Goal: Task Accomplishment & Management: Use online tool/utility

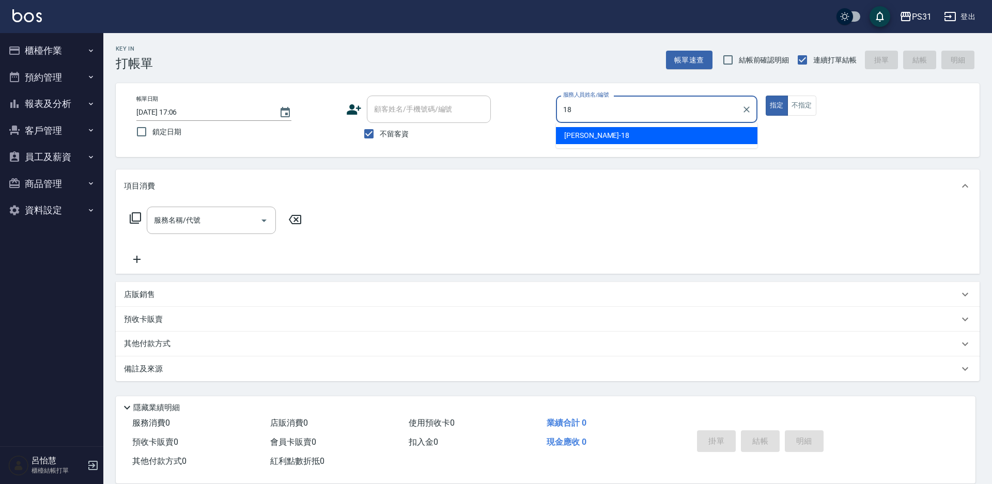
type input "18"
type button "true"
type input "[PERSON_NAME]-18"
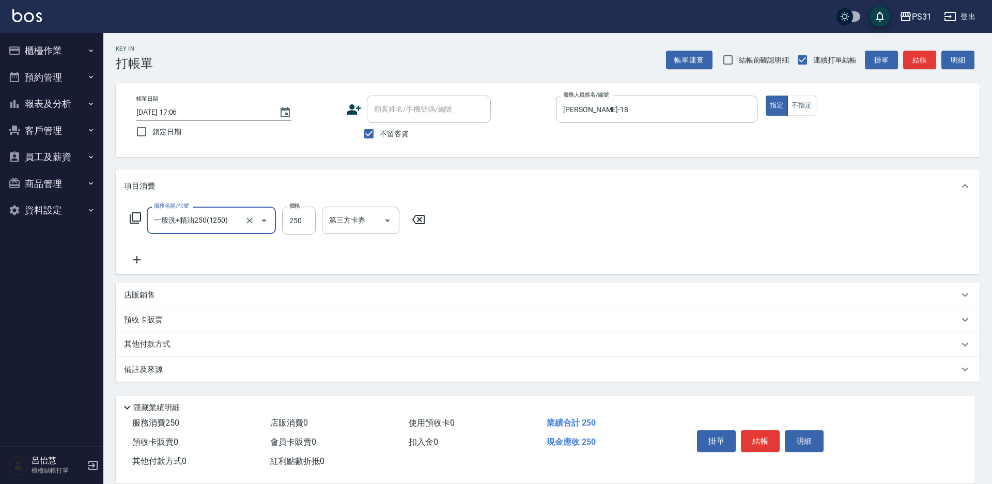
type input "一般洗+精油250(1250)"
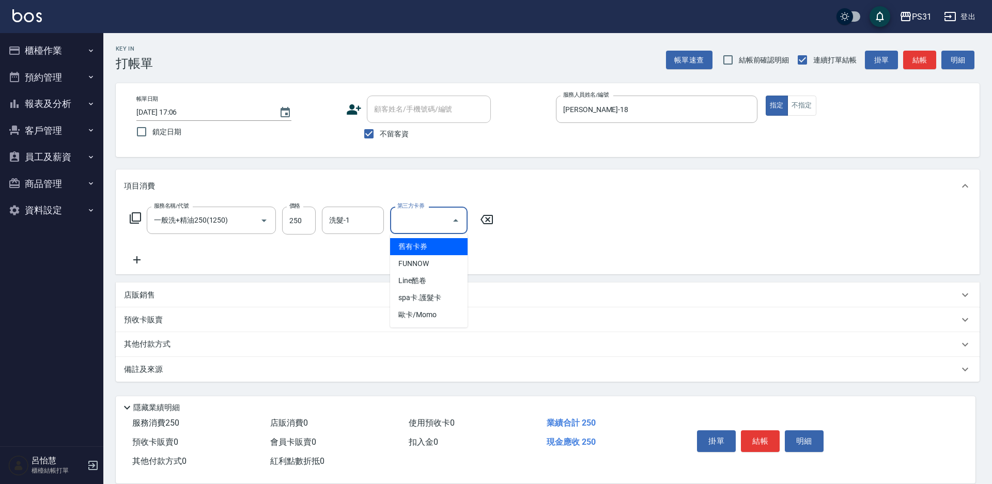
type input "舊有卡券"
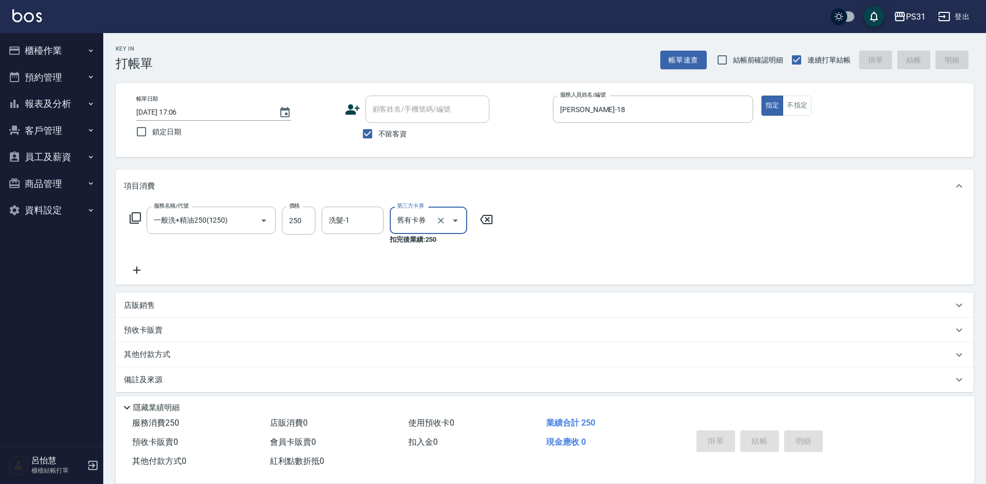
type input "[DATE] 17:07"
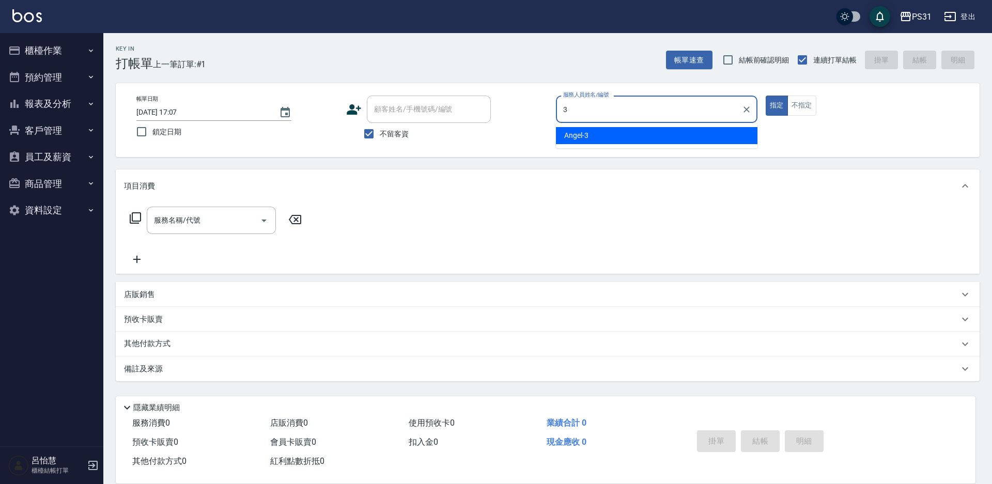
type input "[PERSON_NAME]-3"
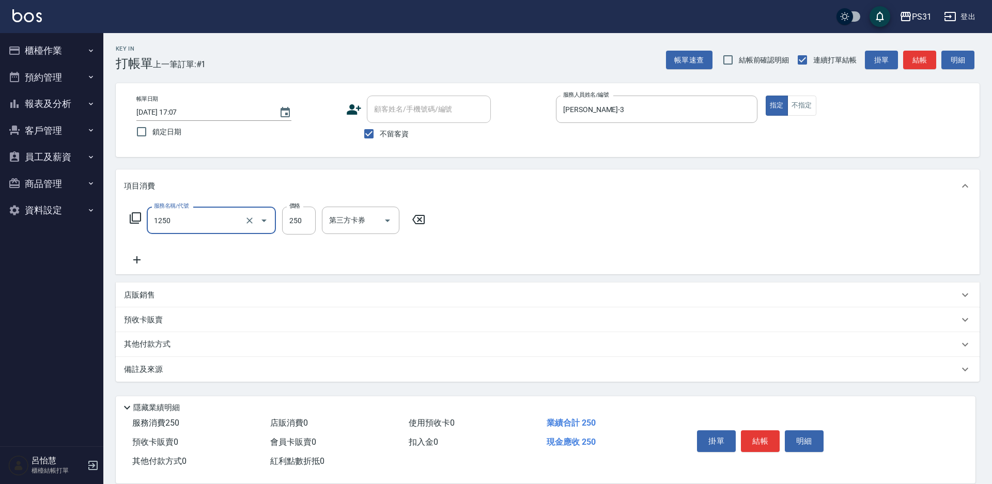
type input "一般洗+精油250(1250)"
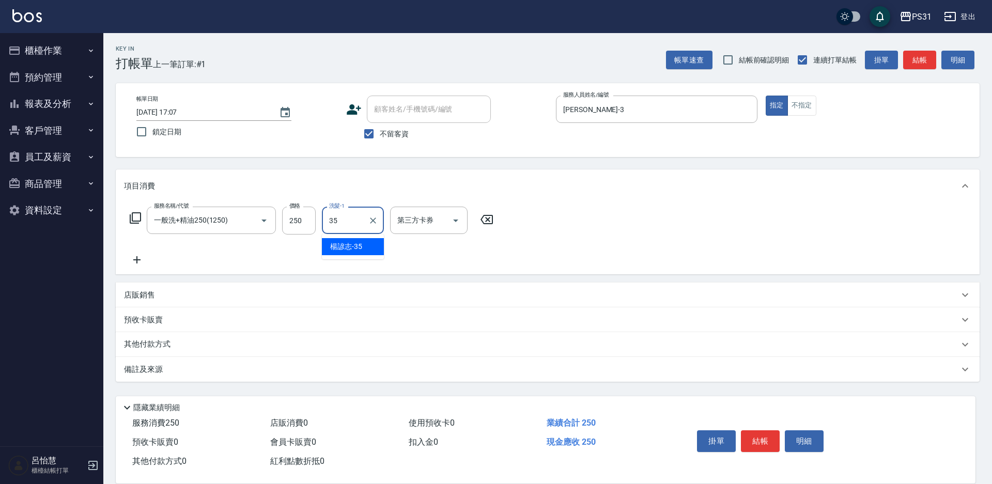
type input "楊諺志-35"
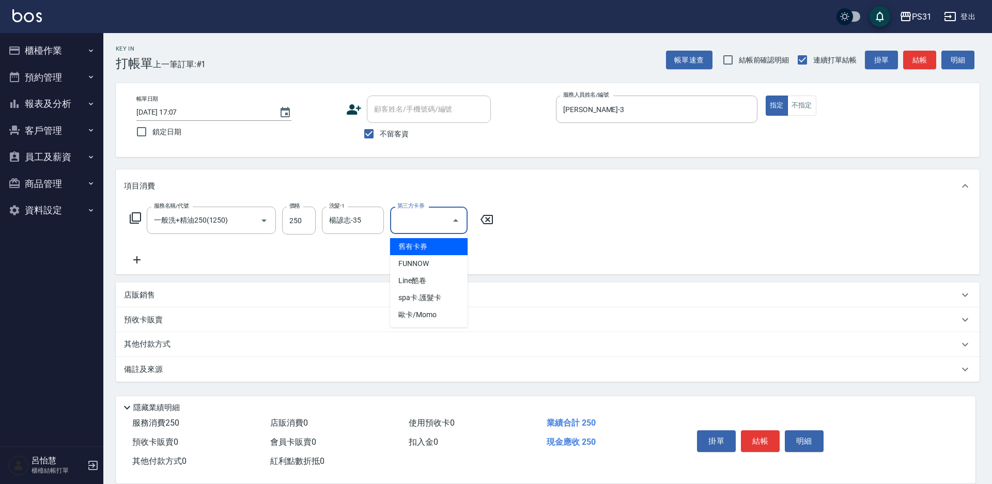
type input "舊有卡券"
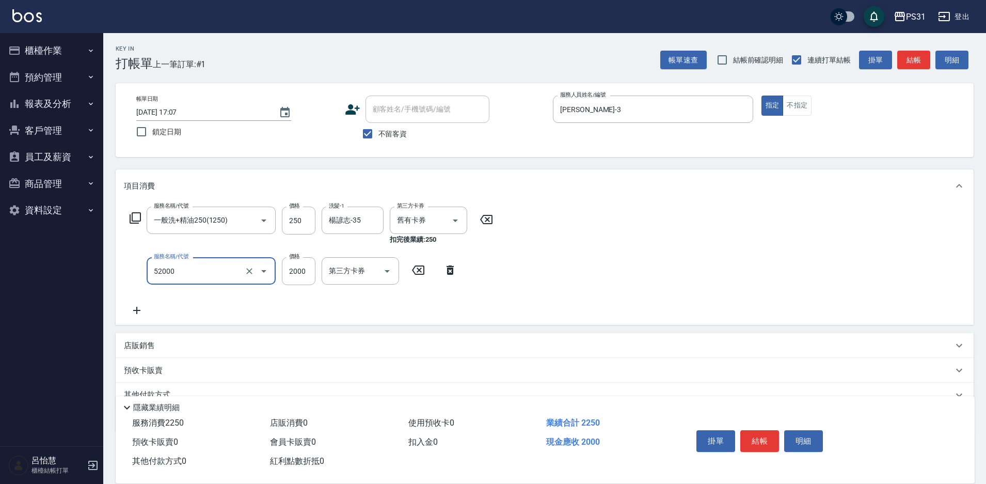
type input "黑曜光護髮(52000)"
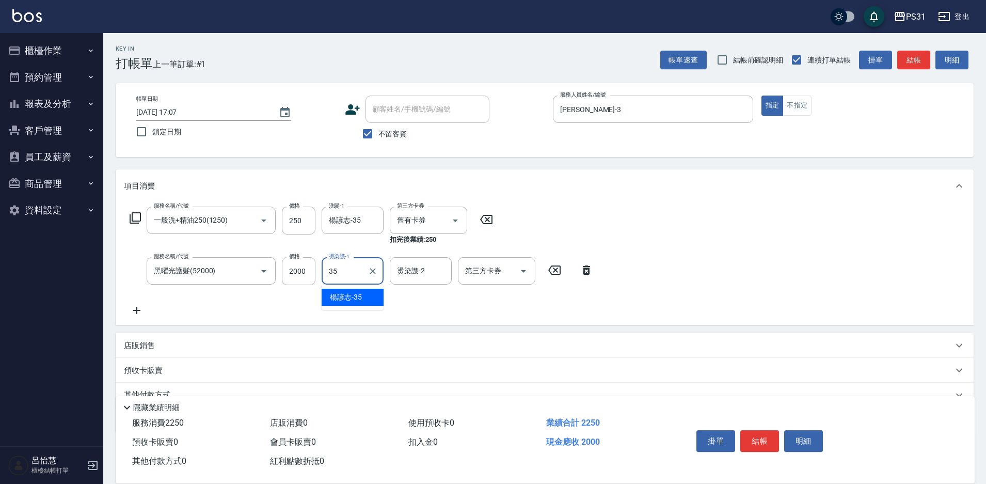
type input "楊諺志-35"
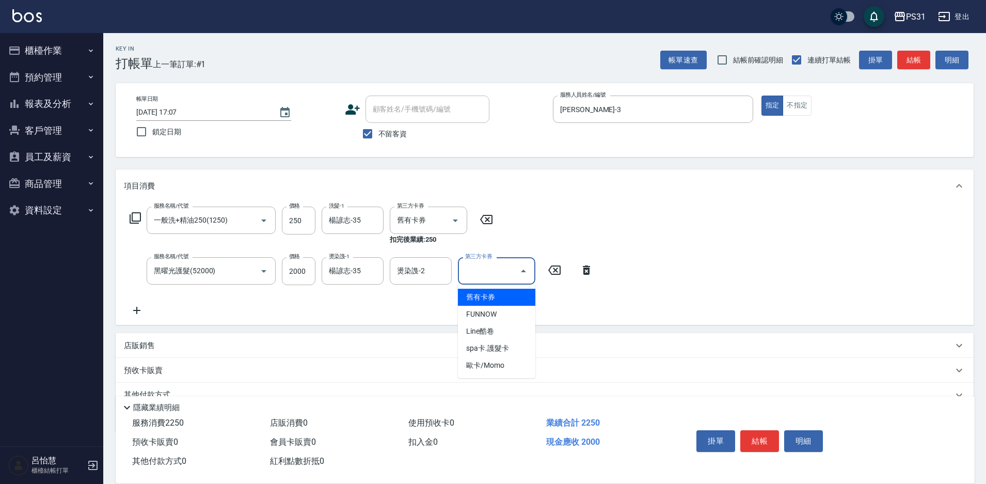
type input "舊有卡券"
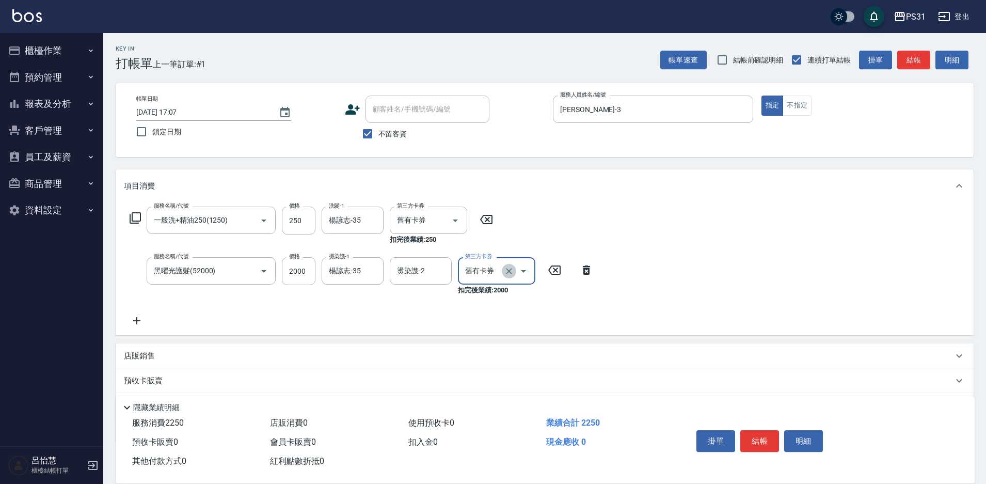
click at [507, 272] on icon "Clear" at bounding box center [509, 271] width 10 height 10
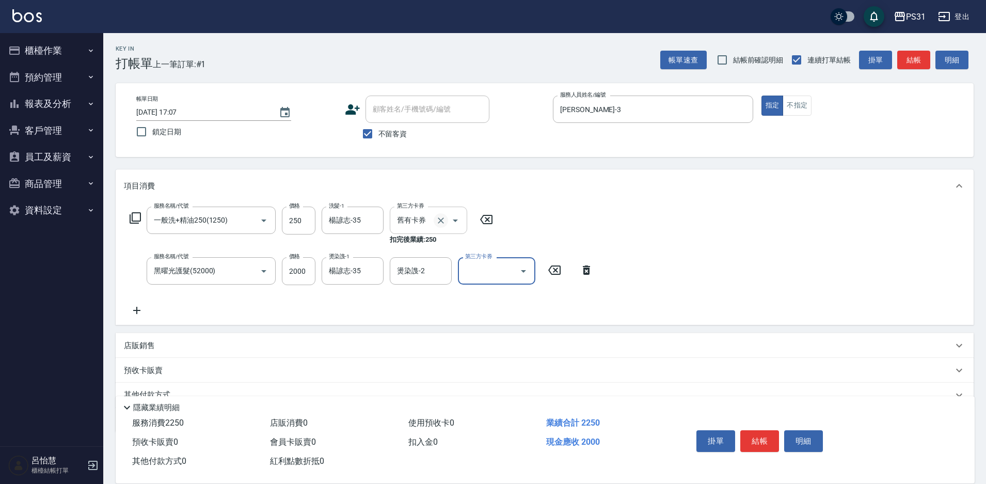
click at [440, 220] on icon "Clear" at bounding box center [441, 220] width 10 height 10
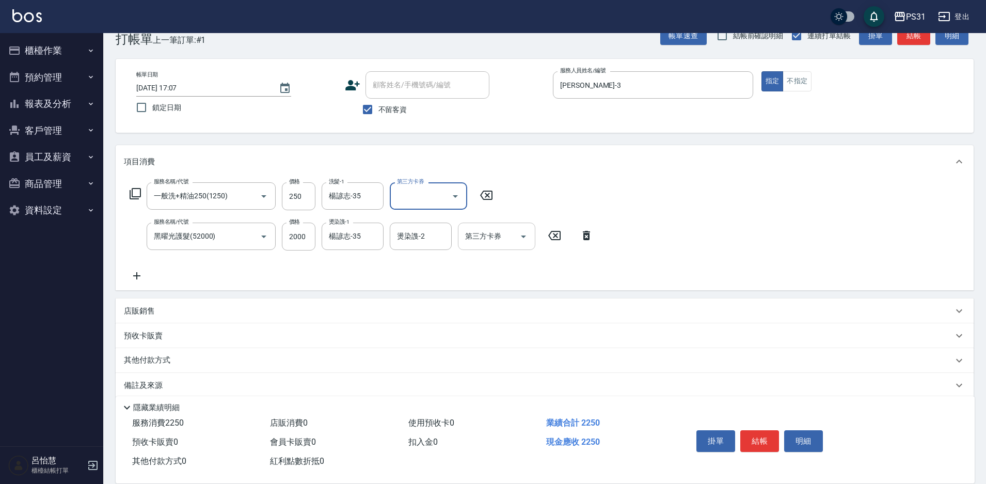
scroll to position [37, 0]
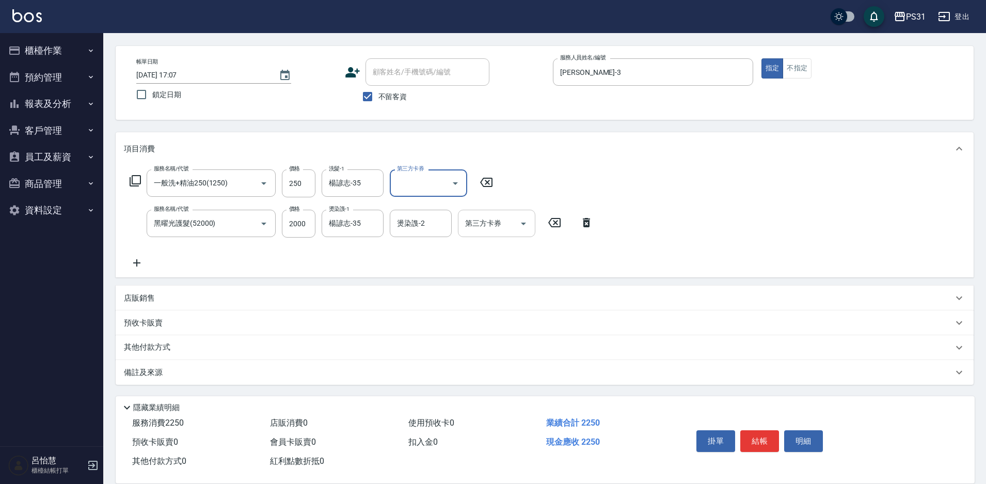
click at [171, 347] on p "其他付款方式" at bounding box center [150, 347] width 52 height 11
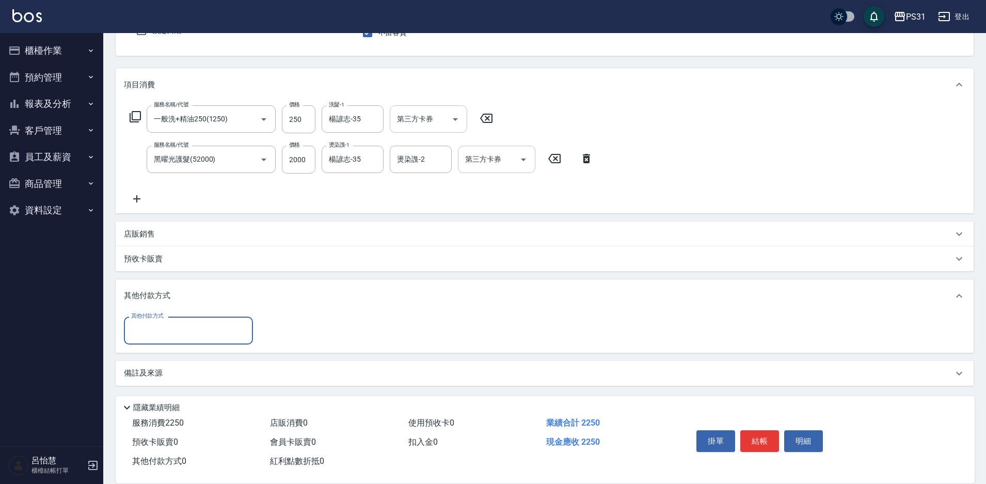
scroll to position [102, 0]
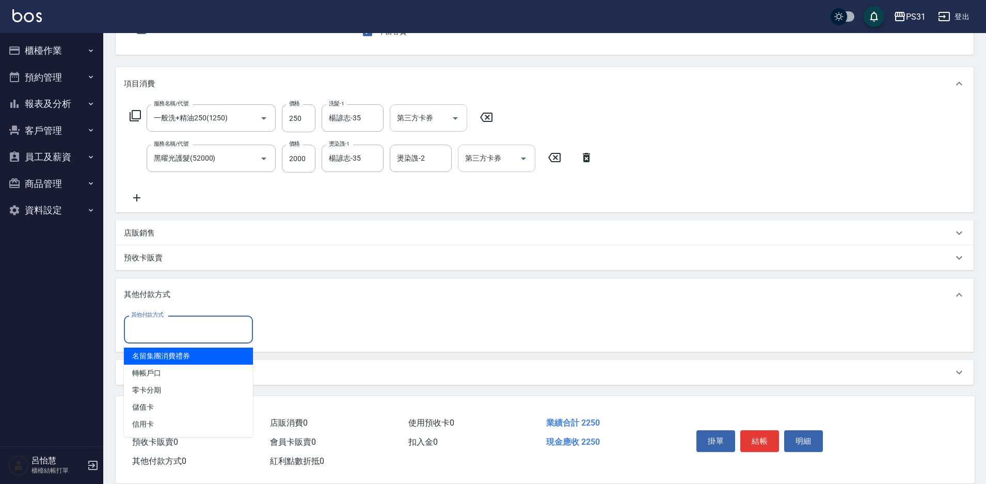
click at [204, 327] on input "其他付款方式" at bounding box center [189, 329] width 120 height 18
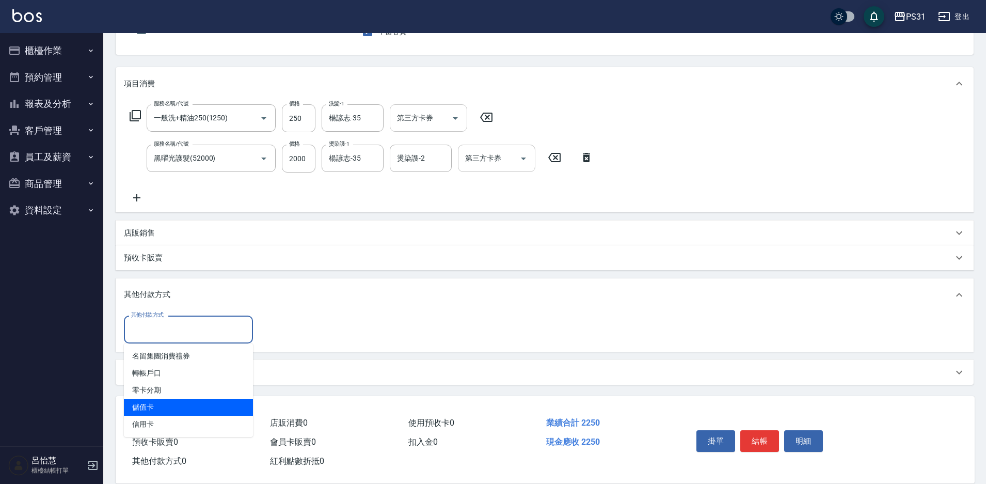
click at [161, 410] on span "儲值卡" at bounding box center [188, 407] width 129 height 17
type input "儲值卡"
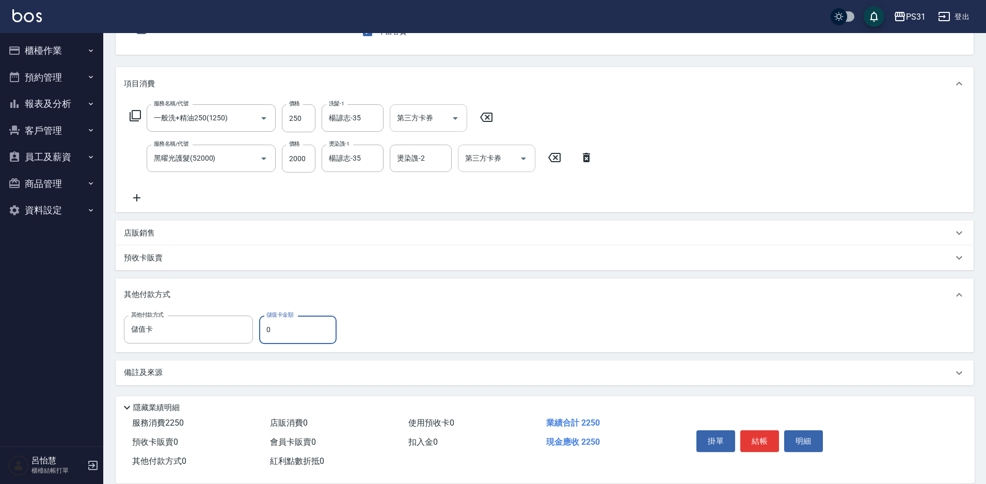
drag, startPoint x: 269, startPoint y: 326, endPoint x: 261, endPoint y: 329, distance: 9.0
click at [261, 329] on input "0" at bounding box center [297, 330] width 77 height 28
type input "1223"
type input "2025/09/21 17:08"
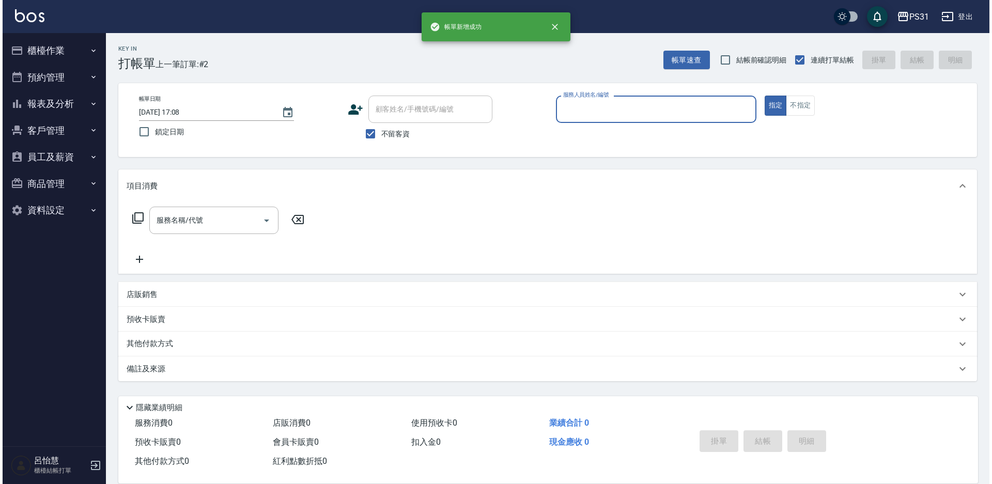
scroll to position [0, 0]
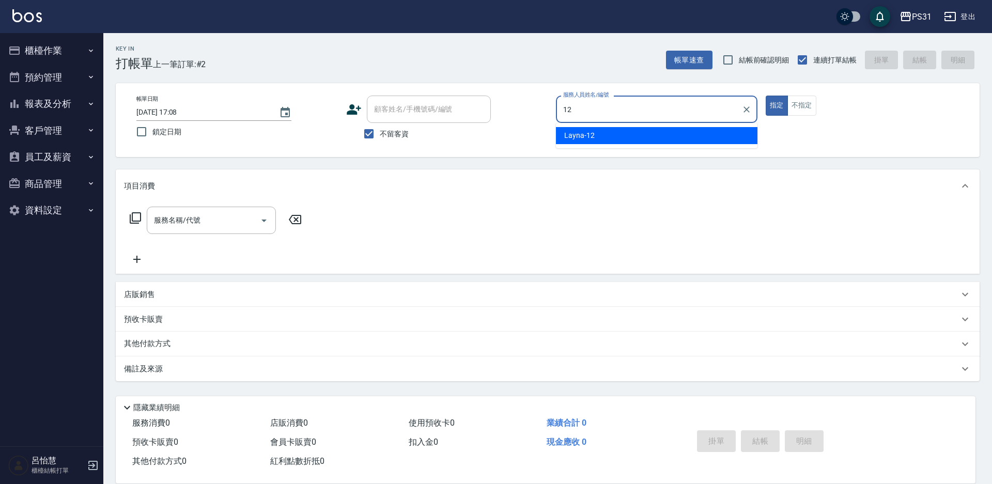
type input "Layna-12"
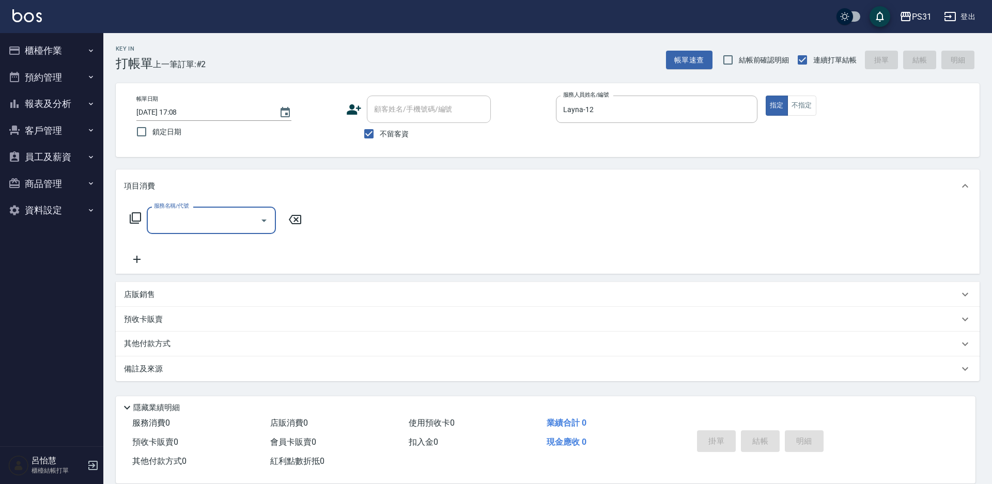
type input "4"
type input "2300"
click at [215, 219] on input "服務名稱/代號" at bounding box center [203, 220] width 104 height 18
type input "剪髮200(2200)"
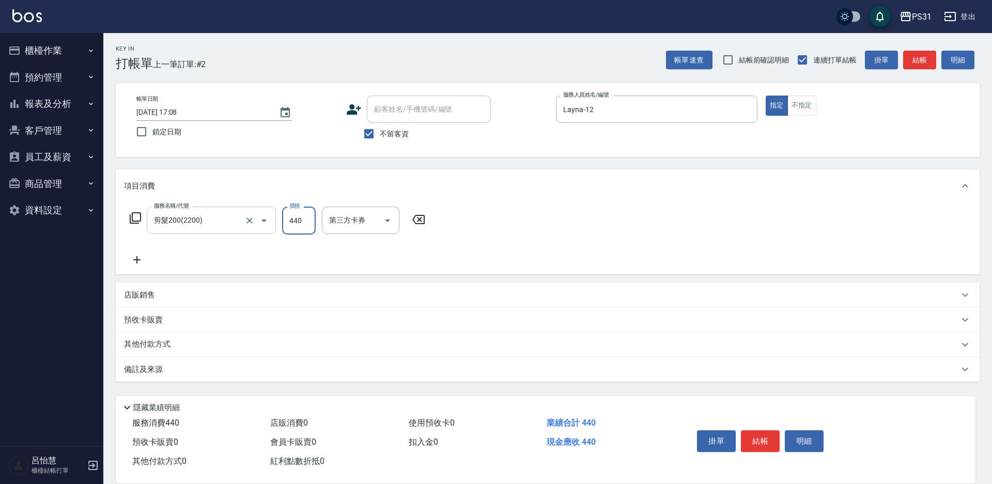
type input "440"
type input "舊有卡券"
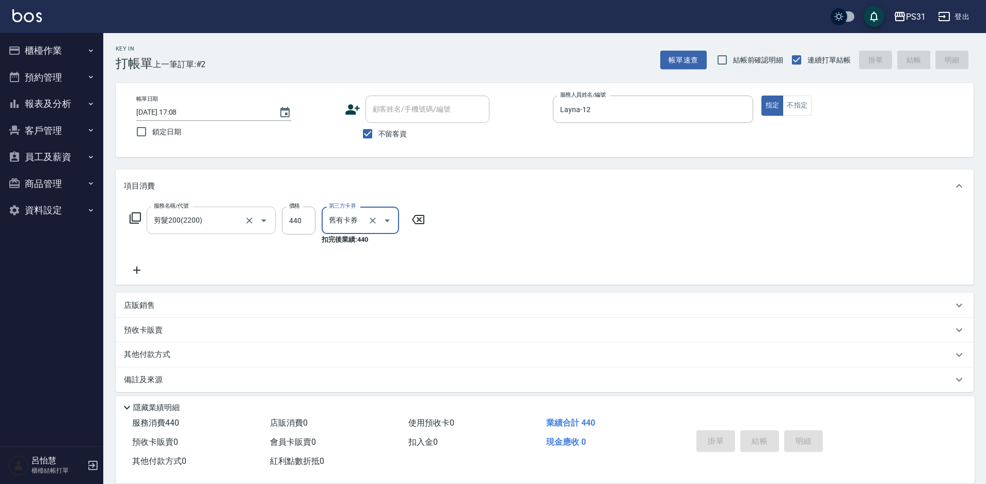
type input "2025/09/21 17:09"
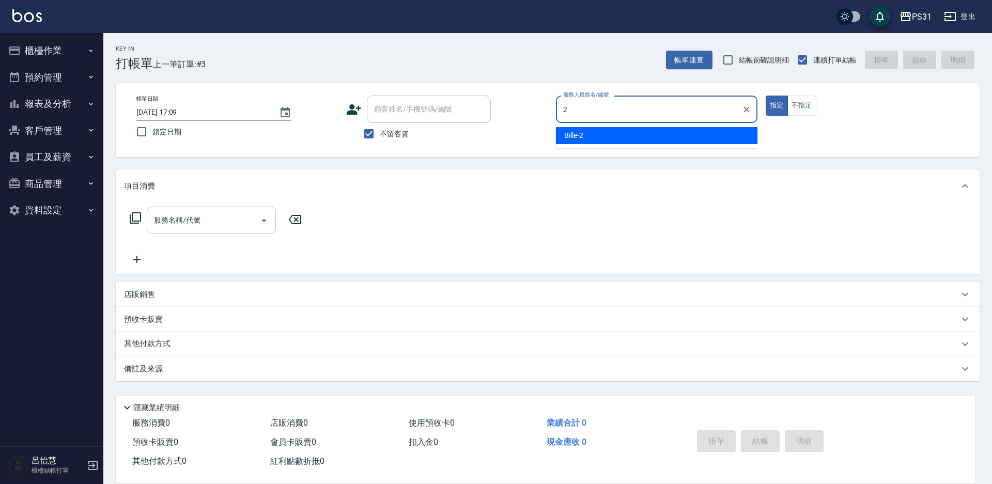
type input "Bille-2"
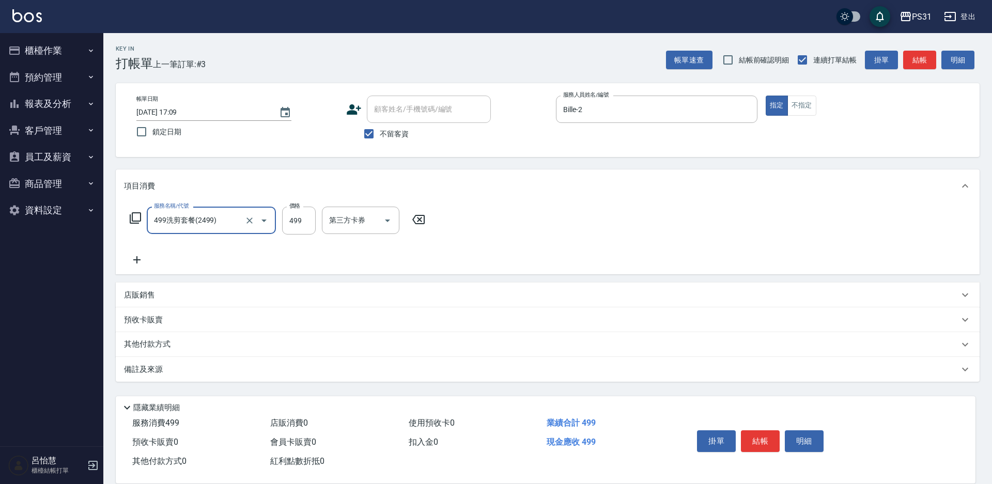
type input "499洗剪套餐(2499)"
type input "599"
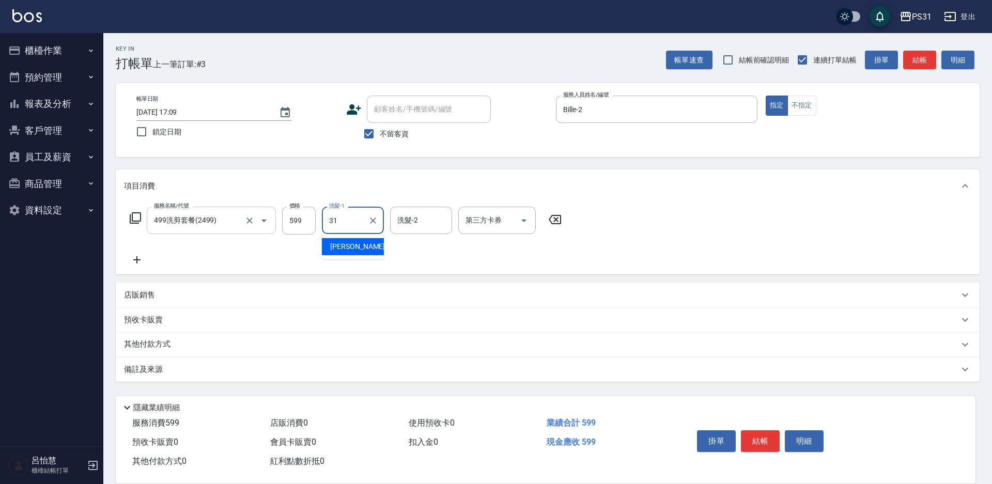
type input "何宜柔-31"
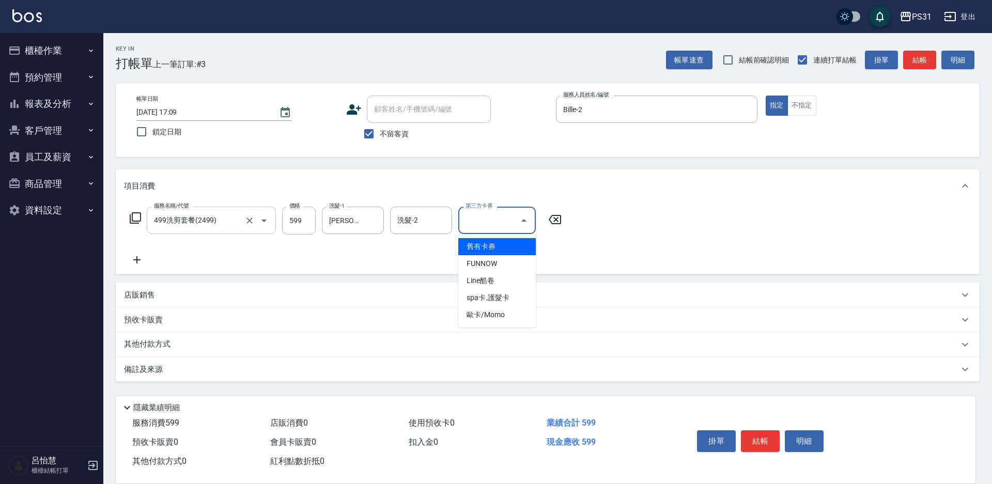
type input "舊有卡券"
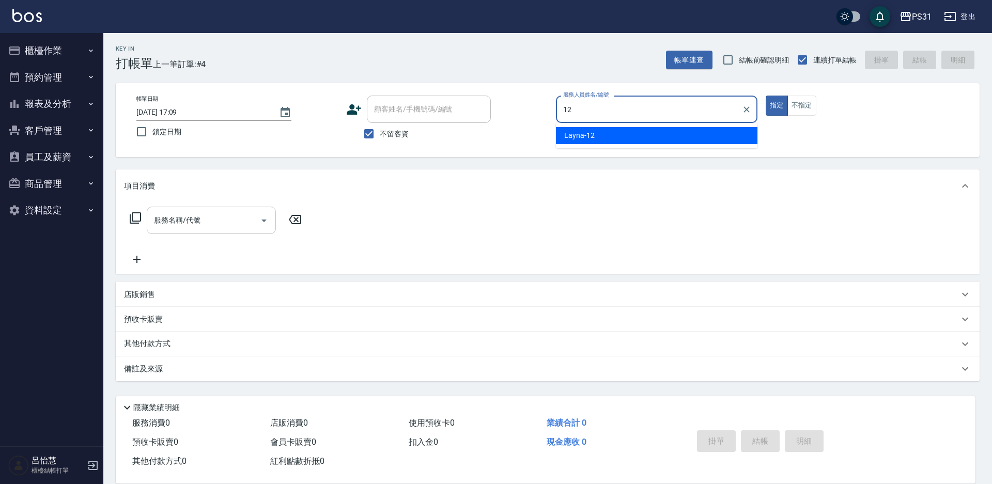
type input "Layna-12"
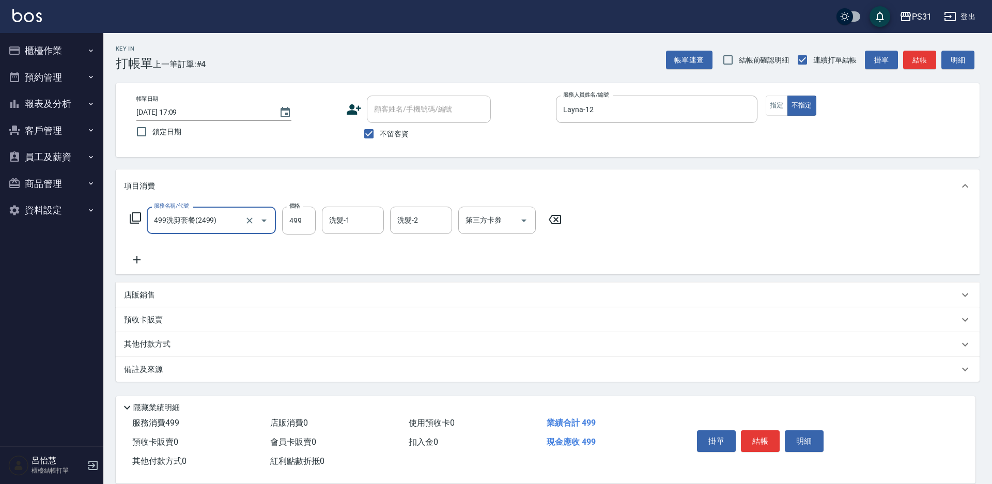
type input "499洗剪套餐(2499)"
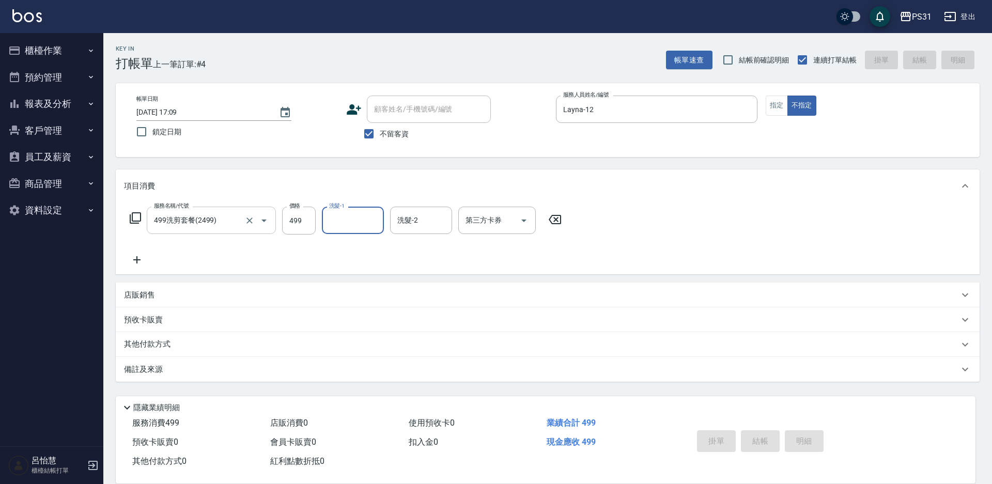
type input "2025/09/21 17:10"
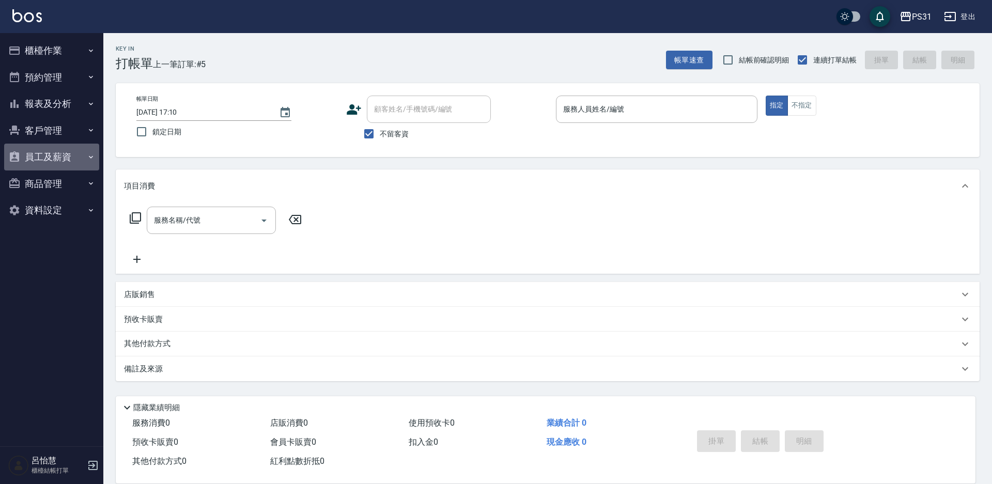
click at [41, 152] on button "員工及薪資" at bounding box center [51, 157] width 95 height 27
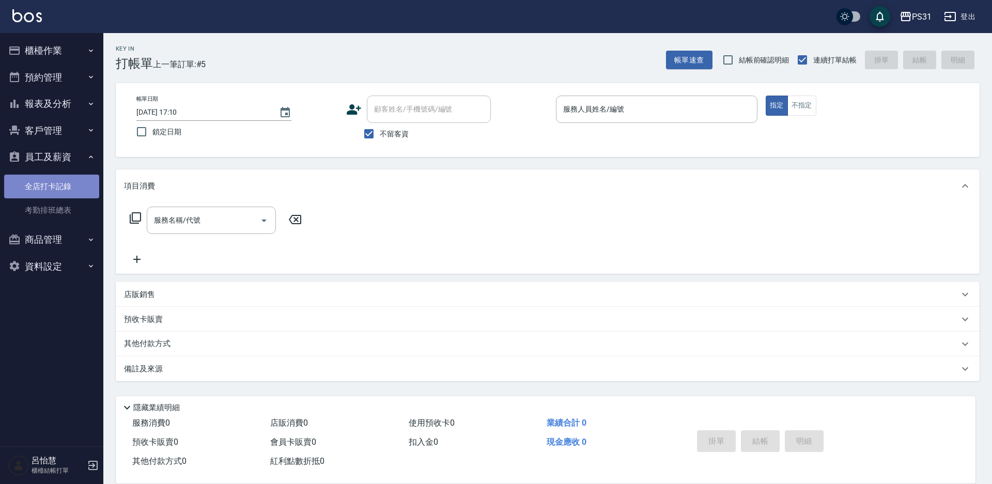
click at [72, 188] on link "全店打卡記錄" at bounding box center [51, 187] width 95 height 24
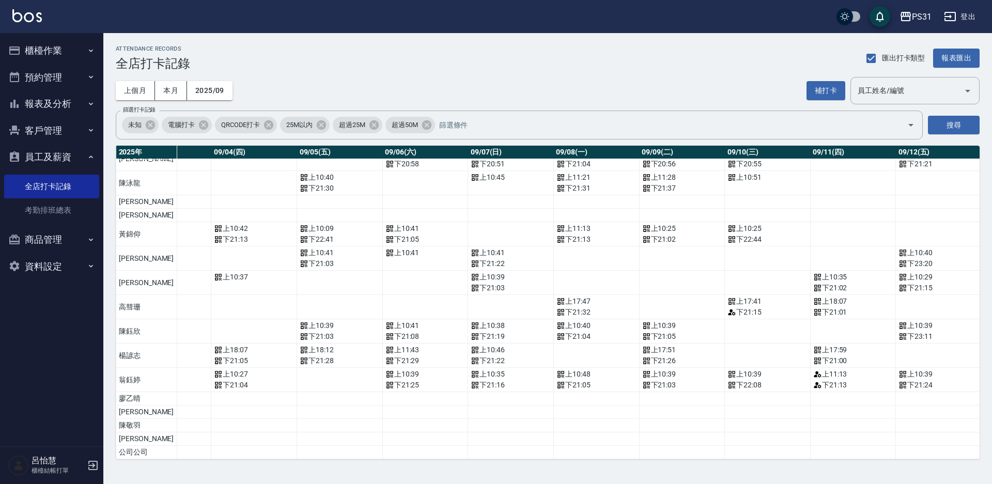
scroll to position [253, 389]
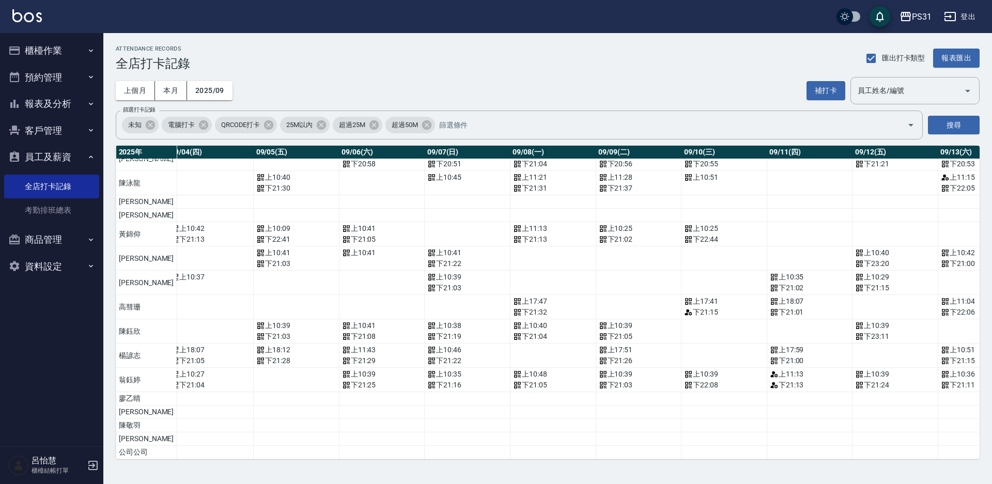
drag, startPoint x: 435, startPoint y: 448, endPoint x: 471, endPoint y: 450, distance: 36.2
click at [471, 450] on div "2025 年 總打卡天數 曠職天數 總遲到分鐘數 09/01(一) 09/02(二) 09/03(三) 09/04(四) 09/05(五) 09/06(六) …" at bounding box center [547, 302] width 863 height 313
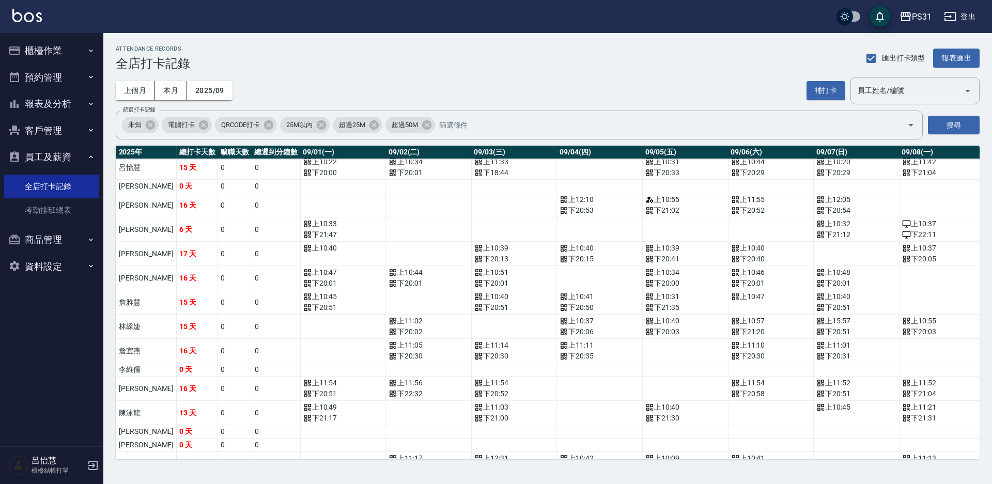
scroll to position [0, 0]
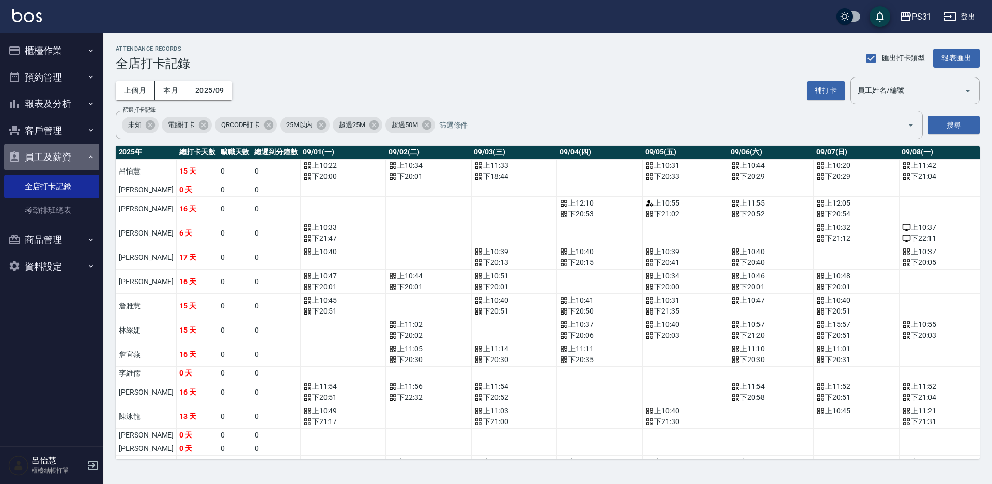
click at [64, 156] on button "員工及薪資" at bounding box center [51, 157] width 95 height 27
click at [64, 158] on button "員工及薪資" at bounding box center [51, 157] width 95 height 27
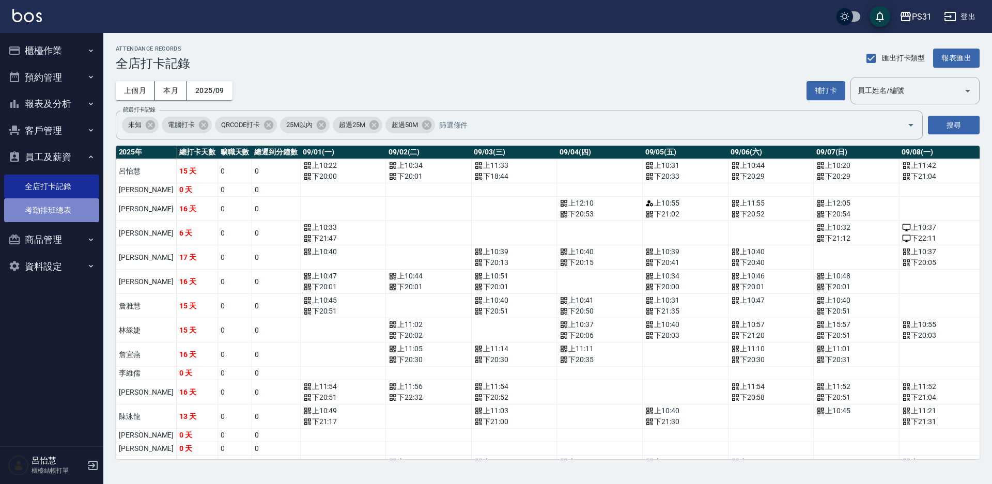
click at [81, 208] on link "考勤排班總表" at bounding box center [51, 210] width 95 height 24
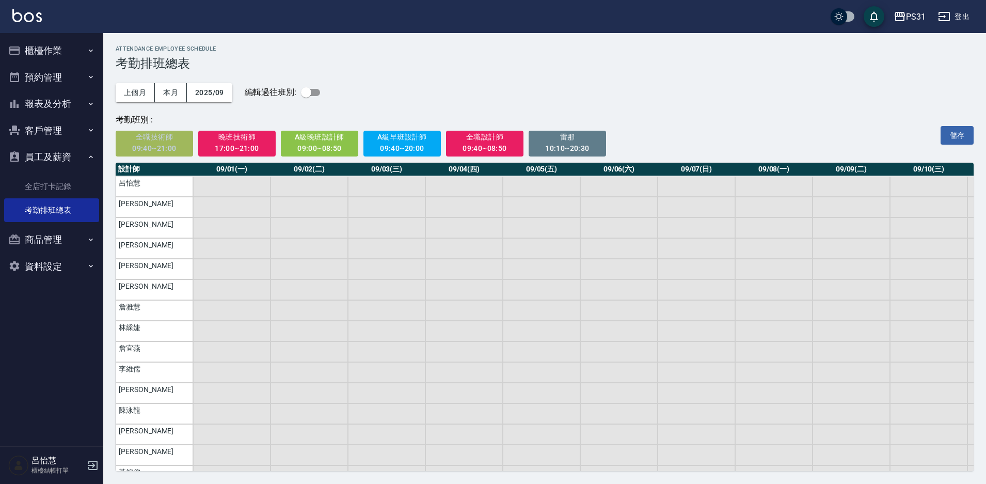
click at [153, 144] on div "09:40~21:00" at bounding box center [155, 148] width 64 height 13
click at [68, 187] on link "全店打卡記錄" at bounding box center [51, 187] width 95 height 24
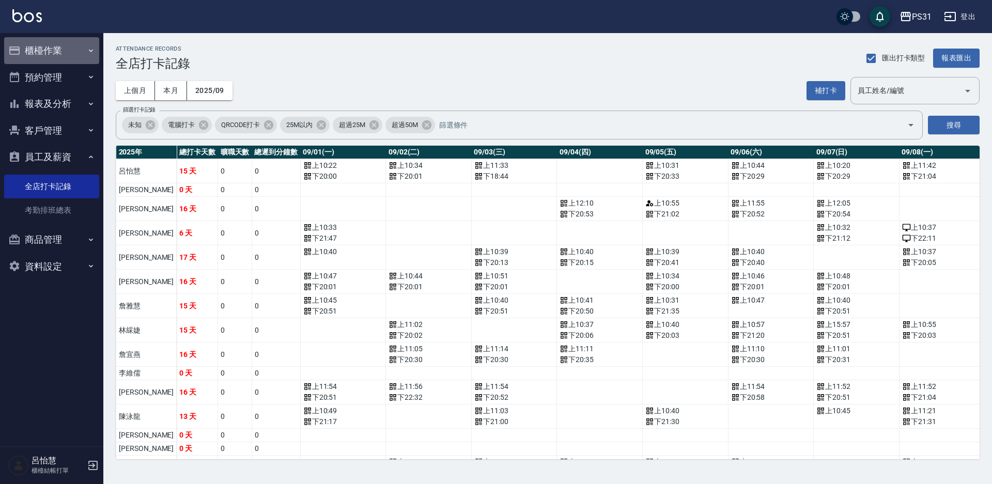
click at [51, 43] on button "櫃檯作業" at bounding box center [51, 50] width 95 height 27
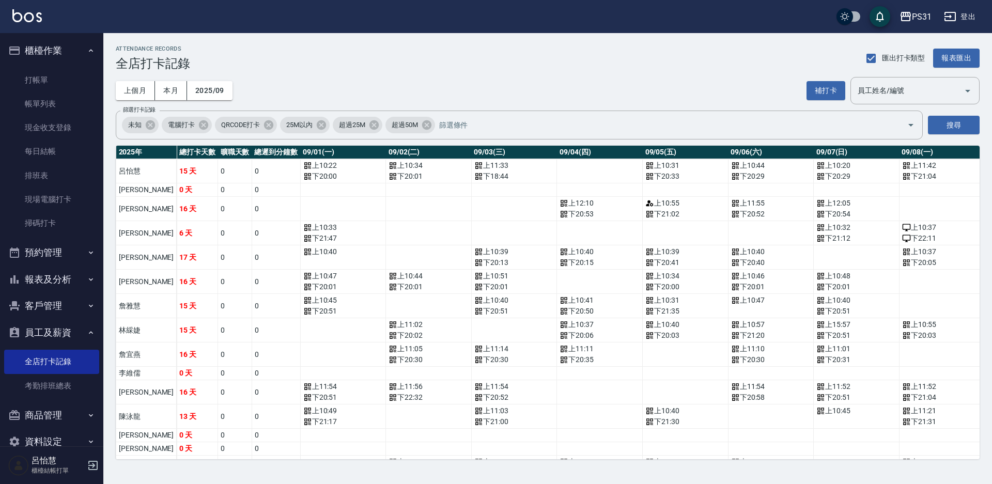
click at [51, 36] on ul "櫃檯作業 打帳單 帳單列表 現金收支登錄 每日結帳 排班表 現場電腦打卡 掃碼打卡 預約管理 預約管理 單日預約紀錄 單週預約紀錄 報表及分析 報表目錄 店家…" at bounding box center [51, 246] width 95 height 426
click at [58, 45] on button "櫃檯作業" at bounding box center [51, 50] width 95 height 27
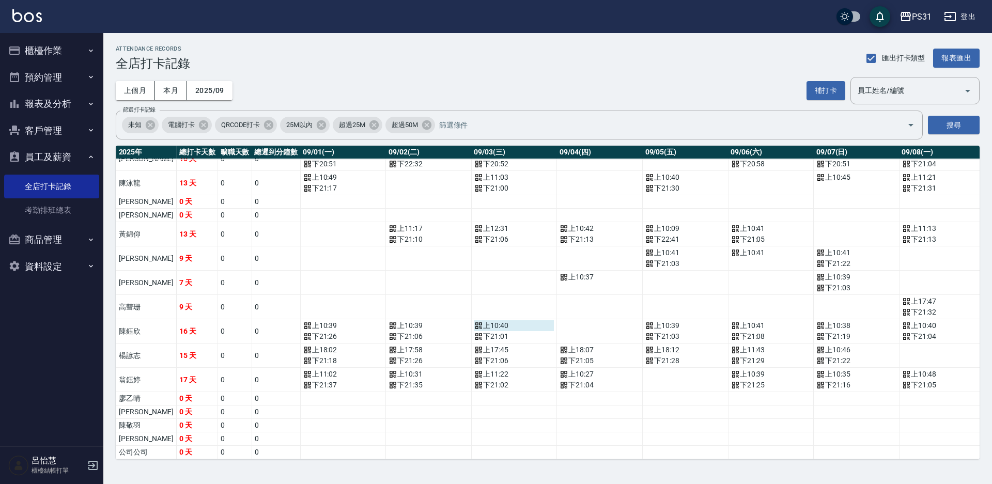
scroll to position [253, 0]
click at [64, 356] on nav "櫃檯作業 打帳單 帳單列表 現金收支登錄 每日結帳 排班表 現場電腦打卡 掃碼打卡 預約管理 預約管理 單日預約紀錄 單週預約紀錄 報表及分析 報表目錄 店家…" at bounding box center [51, 239] width 103 height 413
